Goal: Complete application form: Complete application form

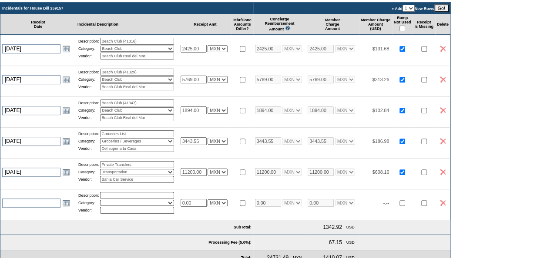
scroll to position [218, 0]
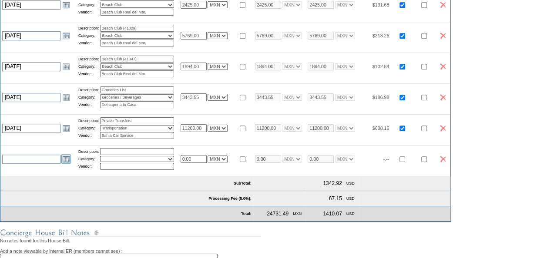
click at [64, 164] on link "Open the calendar popup." at bounding box center [66, 159] width 10 height 10
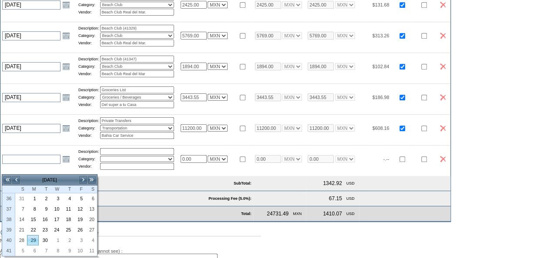
click at [32, 241] on link "29" at bounding box center [32, 241] width 11 height 10
type input "[DATE]"
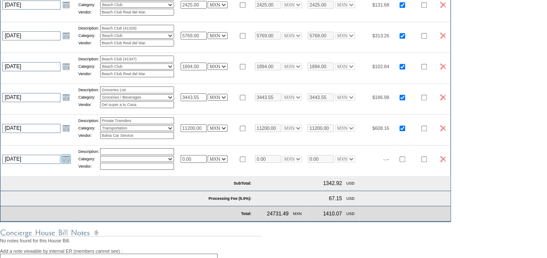
click at [64, 164] on link "Open the calendar popup." at bounding box center [66, 159] width 10 height 10
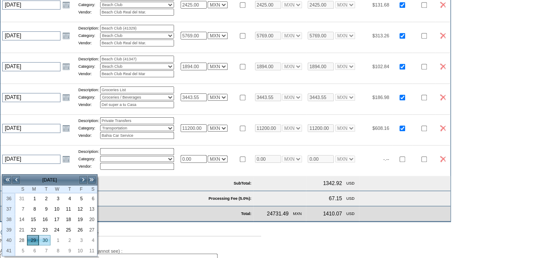
click at [46, 241] on link "30" at bounding box center [44, 241] width 11 height 10
type input "[DATE]"
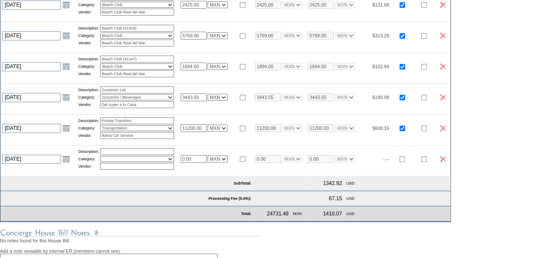
click at [126, 155] on input "text" at bounding box center [137, 151] width 74 height 7
click at [521, 163] on div "Show Exchange Rates Exchange Rates for [DATE] Currency Rate To USD Rate From US…" at bounding box center [273, 132] width 547 height 446
click at [144, 155] on input "text" at bounding box center [137, 151] width 74 height 7
type input "Grocery list Breakfast"
select select "11"
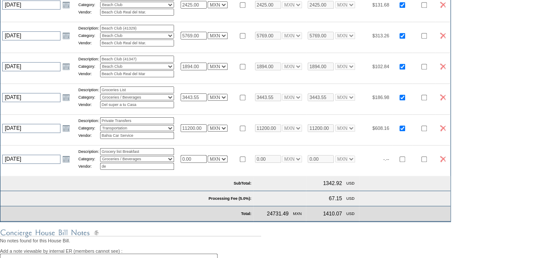
type input "Del Super a tu Casa"
drag, startPoint x: 203, startPoint y: 168, endPoint x: 155, endPoint y: 170, distance: 47.5
click at [155, 170] on tr "[DATE] [DATE] Open the calendar popup. << < [DATE] > >> S M T W T F S 36 31 1 2…" at bounding box center [225, 158] width 450 height 27
type input "2686.73"
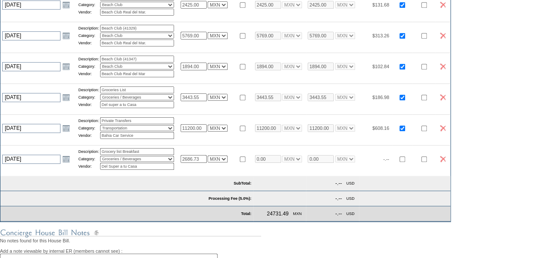
select select "7"
type input "2686.73"
select select "7"
click at [502, 172] on div "Show Exchange Rates Exchange Rates for [DATE] Currency Rate To USD Rate From US…" at bounding box center [273, 132] width 547 height 446
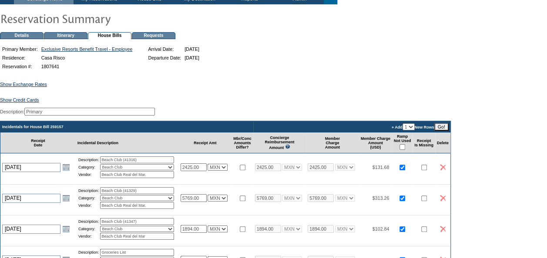
scroll to position [44, 0]
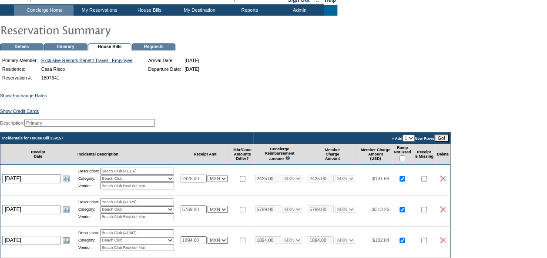
click at [405, 161] on input "checkbox" at bounding box center [402, 159] width 6 height 6
checkbox input "true"
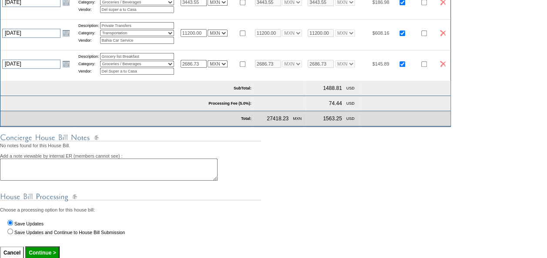
scroll to position [348, 0]
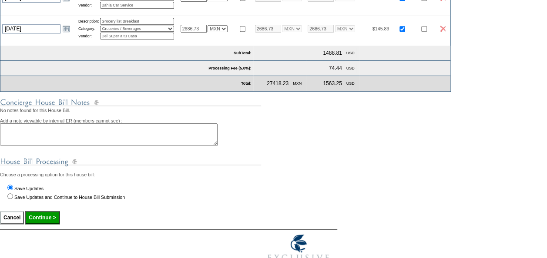
click at [46, 224] on input "Continue >" at bounding box center [42, 217] width 34 height 13
type input "Processing..."
